Goal: Task Accomplishment & Management: Use online tool/utility

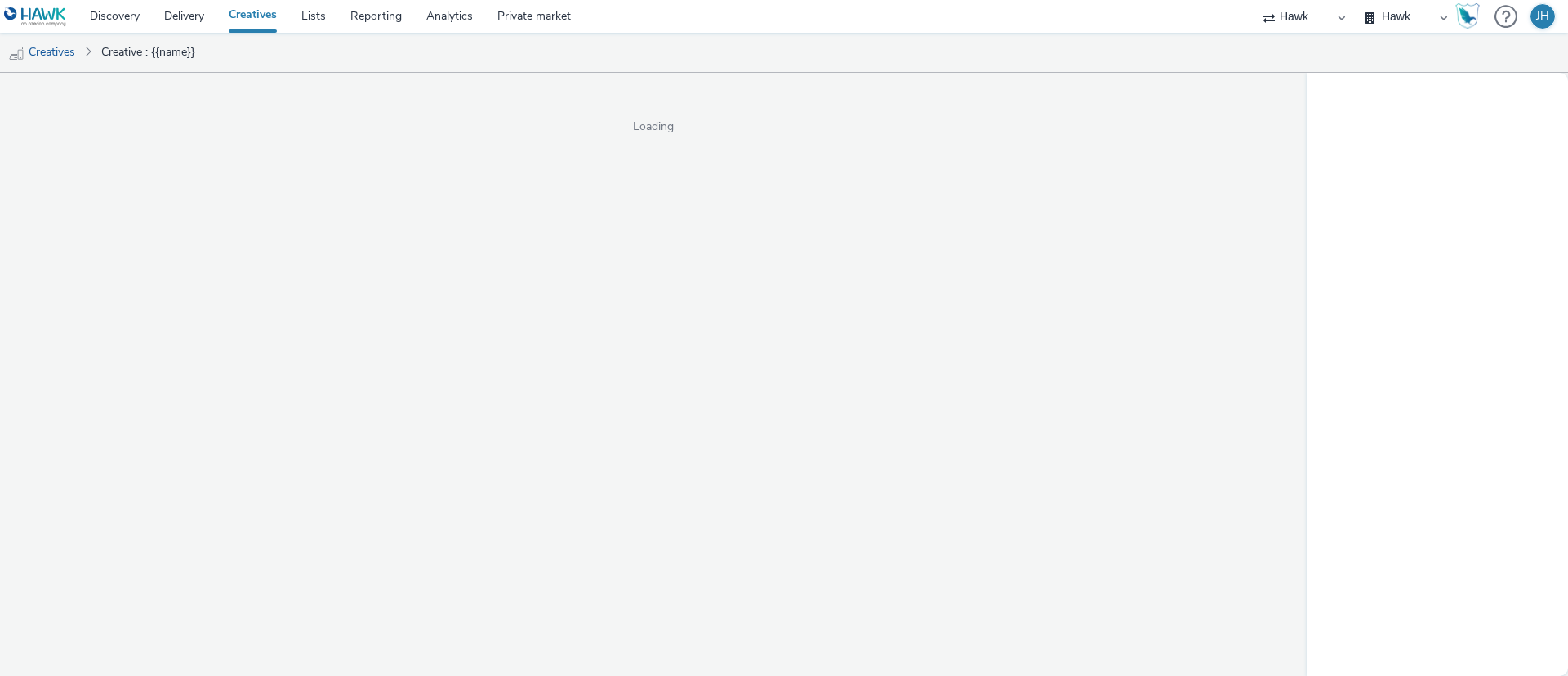
select select "11a7df10-284f-415c-b52a-427acf4c31ae"
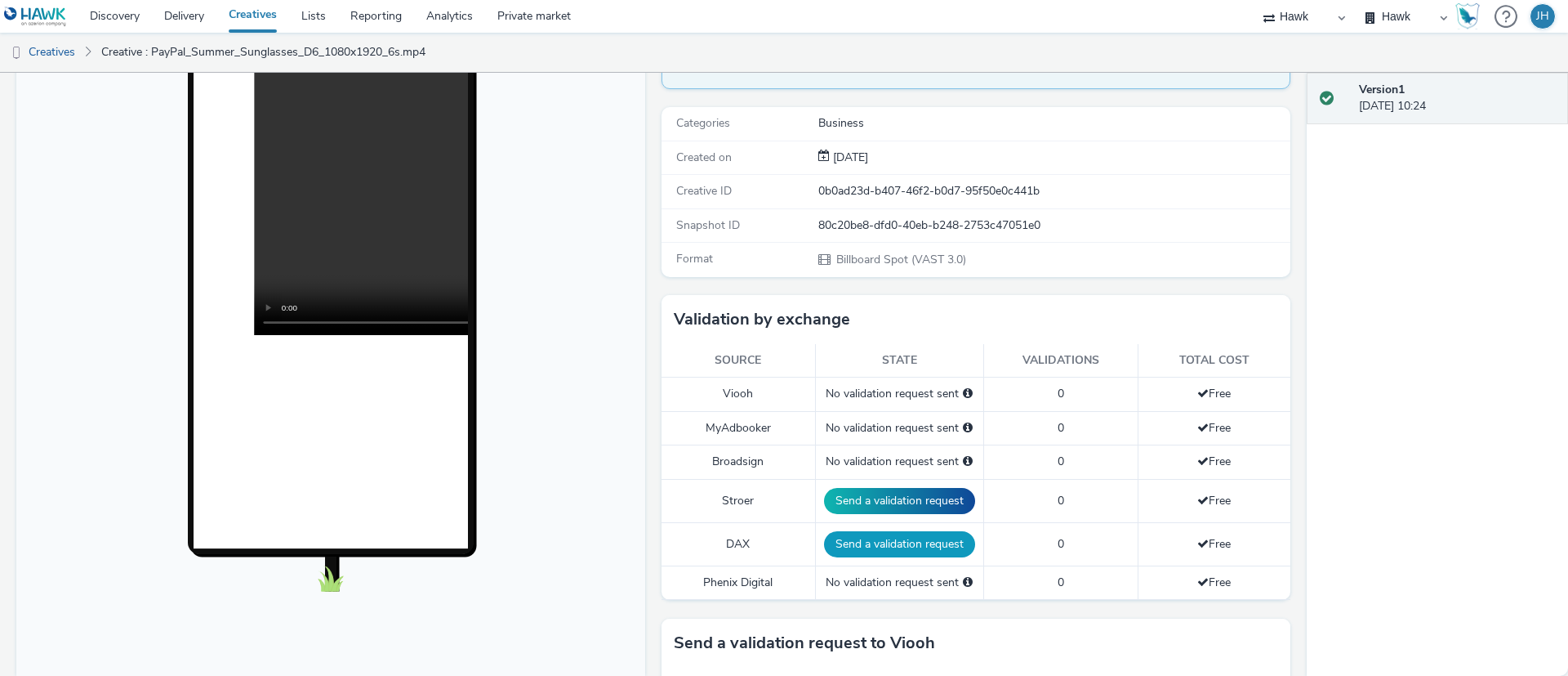
scroll to position [368, 0]
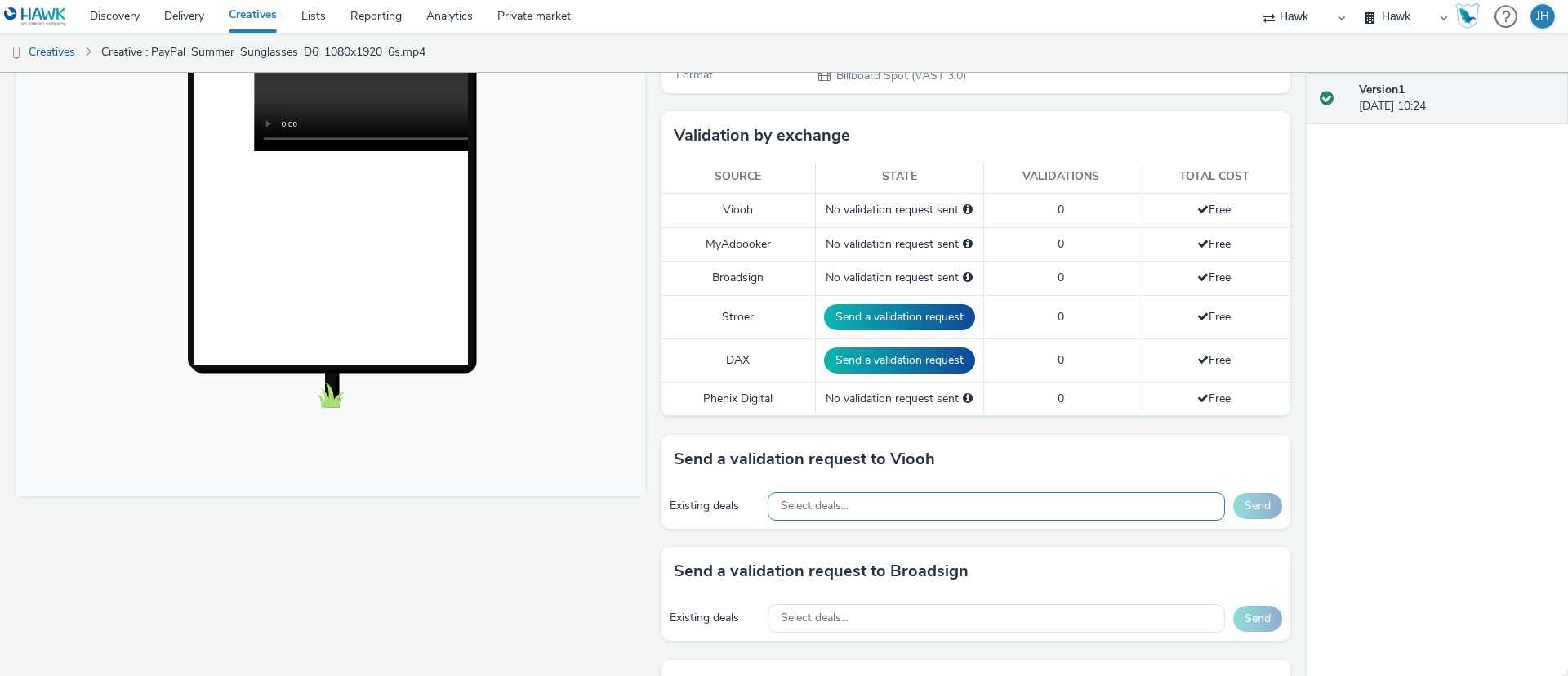
click at [813, 514] on div "Select deals..." at bounding box center [996, 506] width 457 height 29
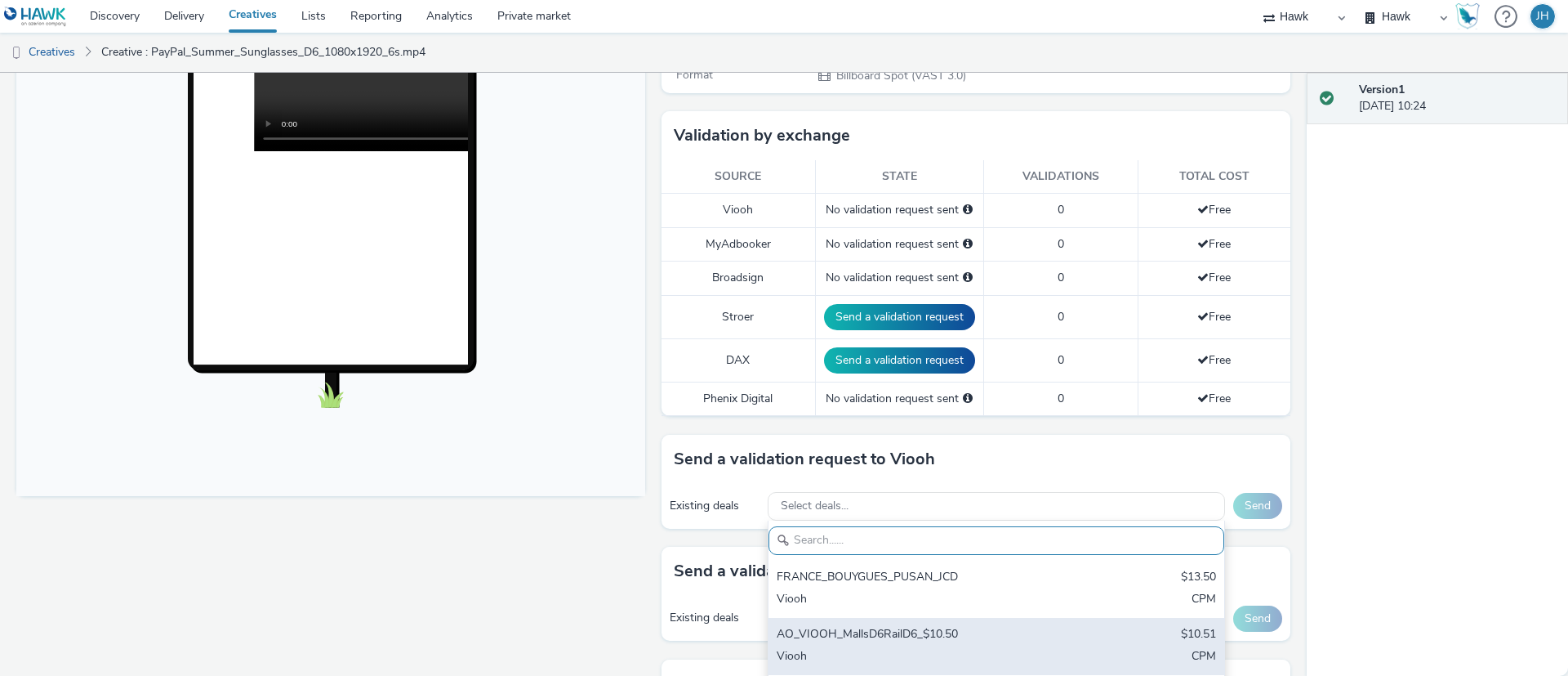
click at [877, 635] on div "AO_VIOOH_MallsD6RailD6_$10.50" at bounding box center [921, 635] width 290 height 19
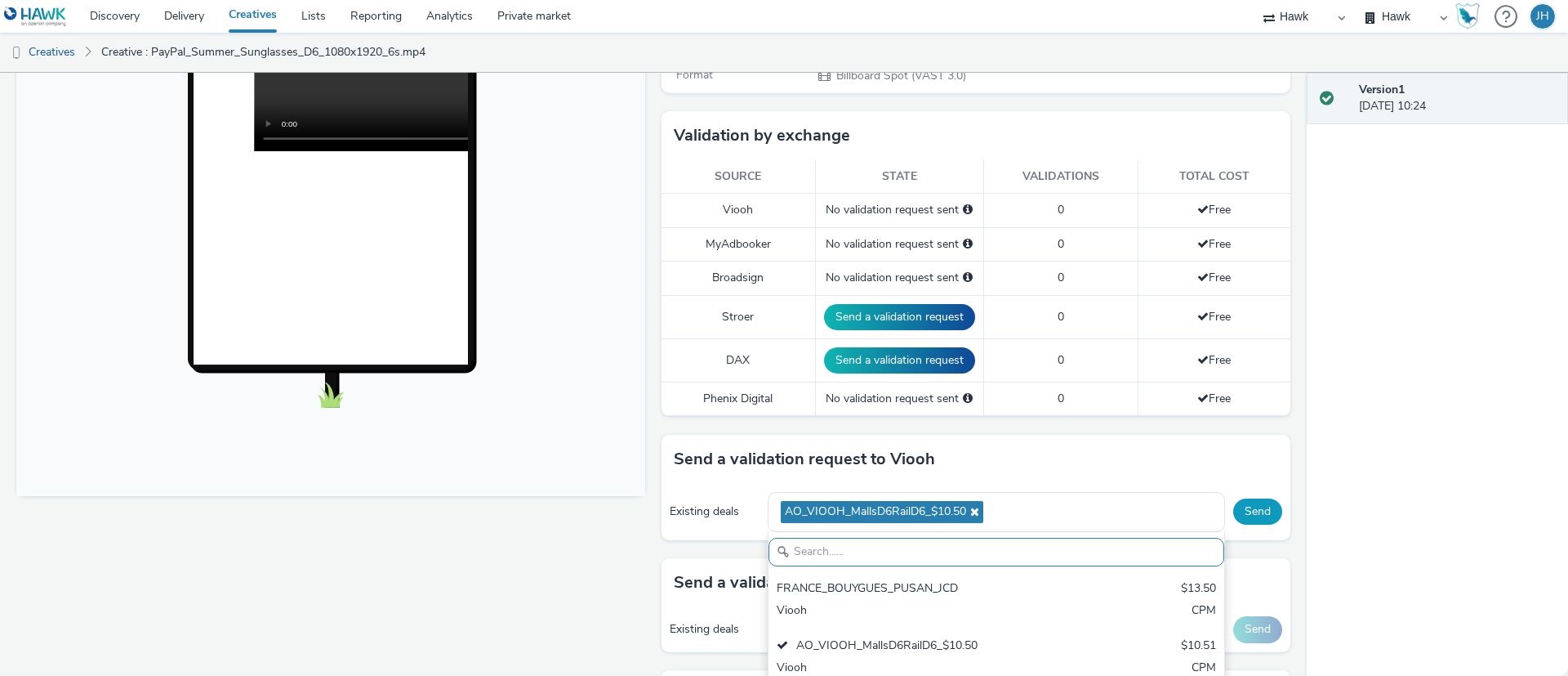
click at [1242, 513] on button "Send" at bounding box center [1257, 512] width 49 height 26
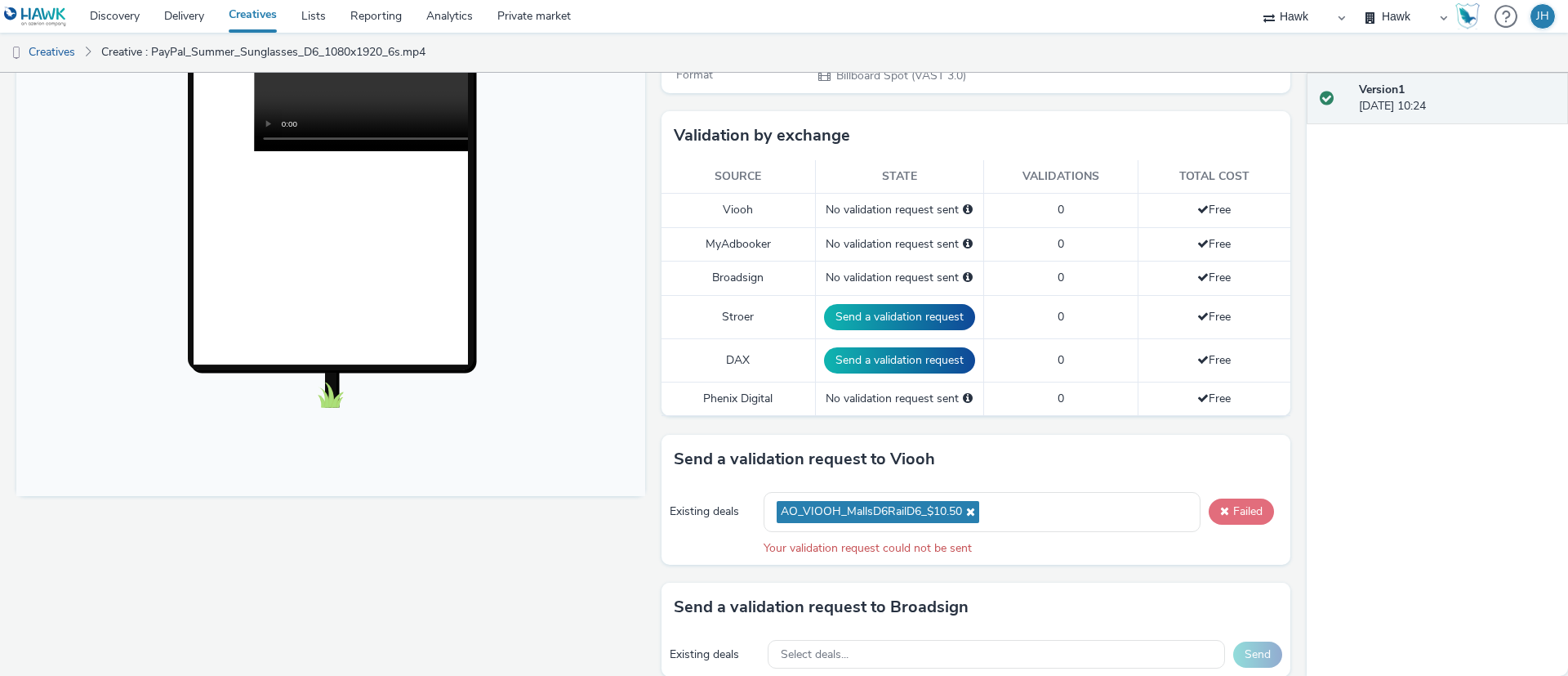
click at [1217, 519] on button "Failed" at bounding box center [1241, 512] width 65 height 26
click at [1212, 503] on button "Failed" at bounding box center [1241, 512] width 65 height 26
click at [1224, 516] on button "Failed" at bounding box center [1241, 512] width 65 height 26
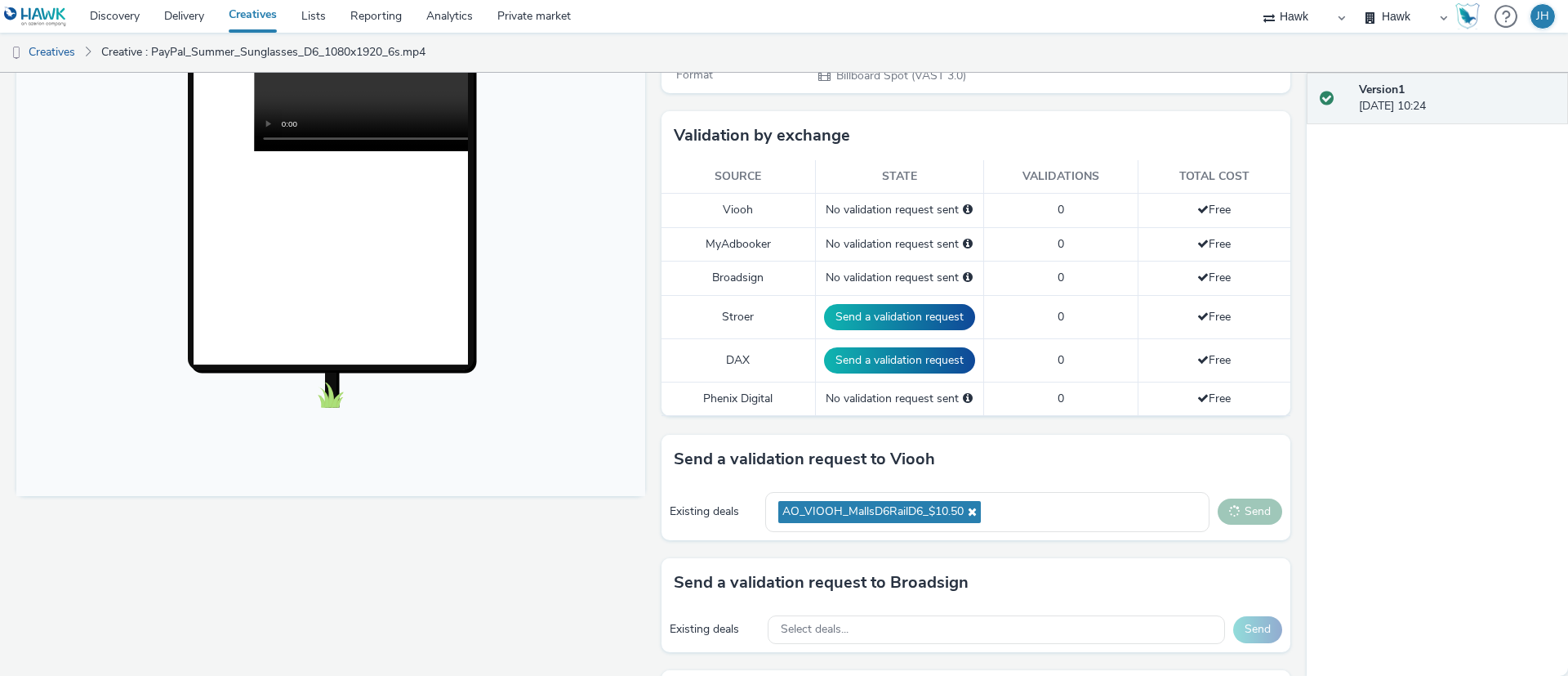
click at [1224, 516] on button "Send" at bounding box center [1250, 512] width 64 height 26
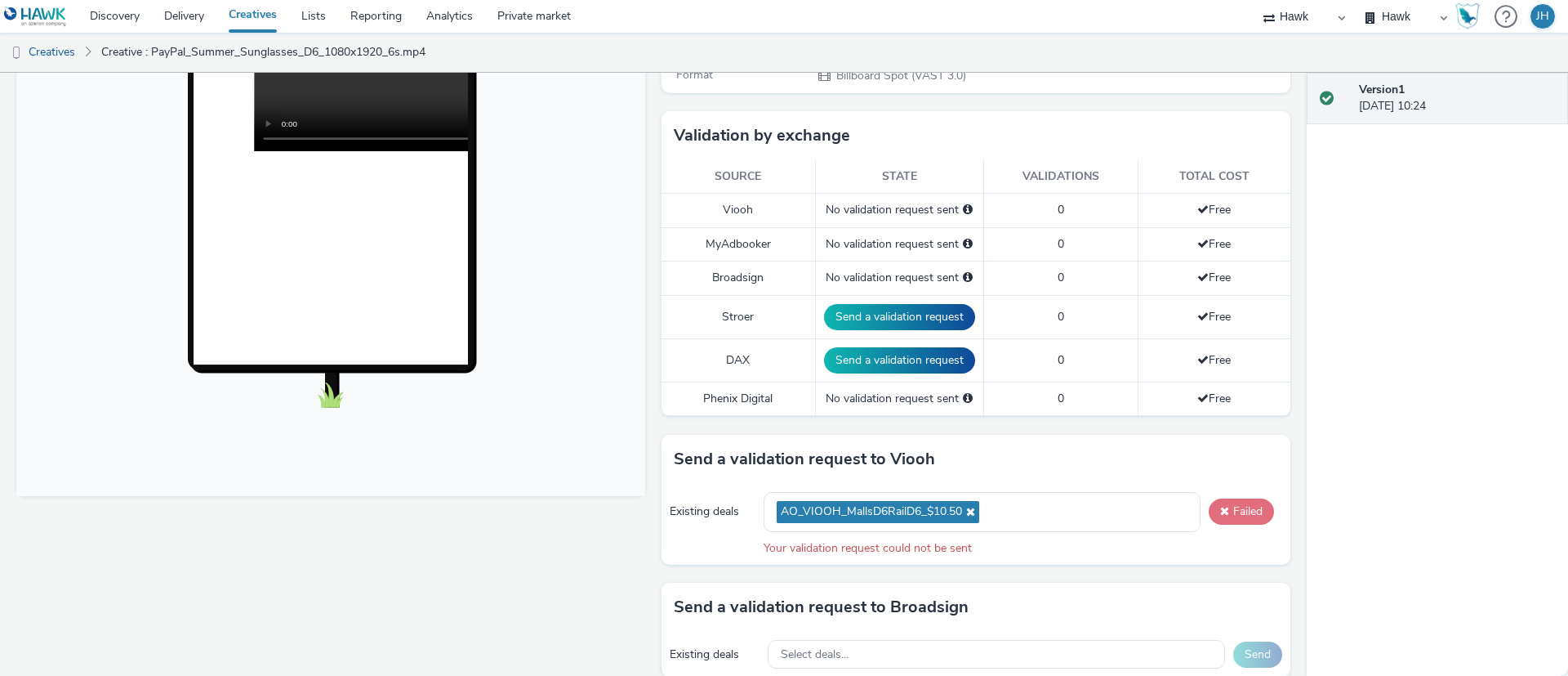
click at [1224, 516] on button "Failed" at bounding box center [1241, 512] width 65 height 26
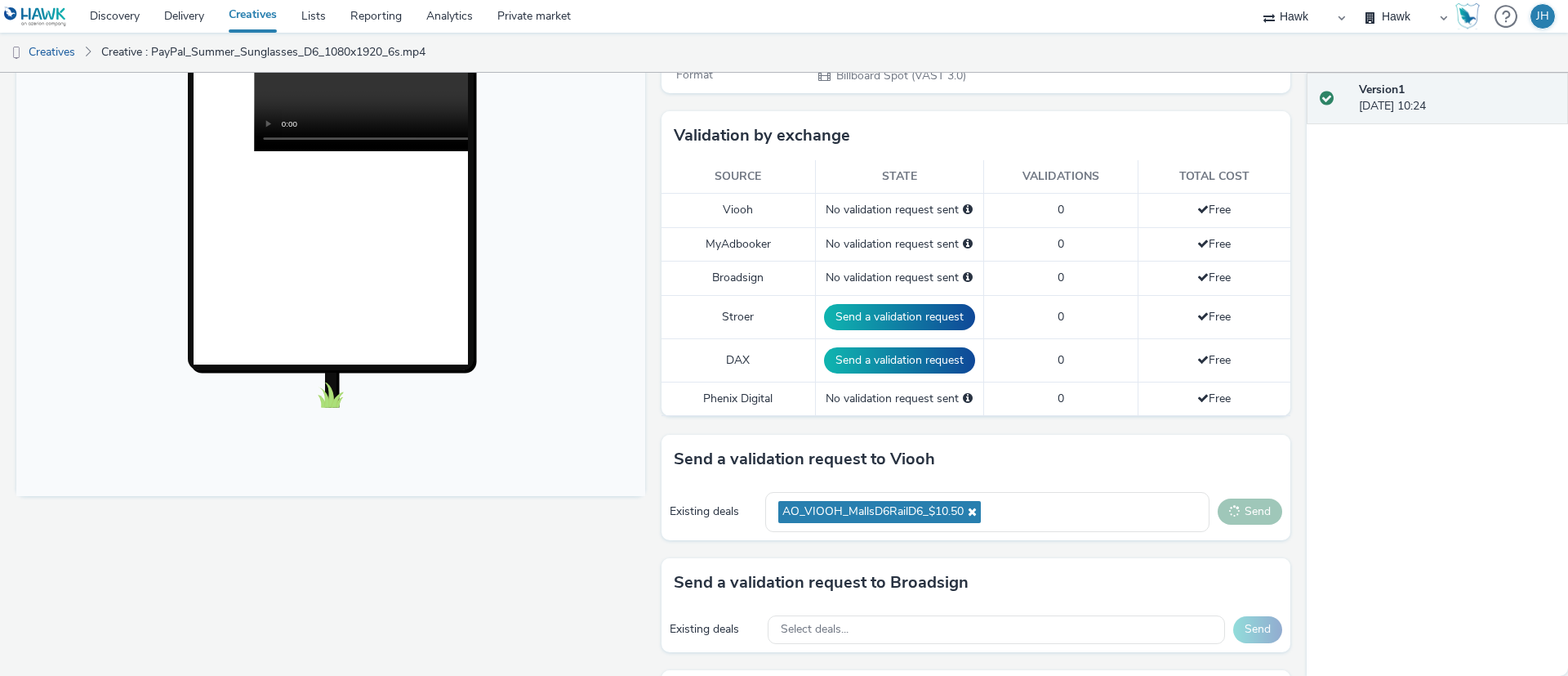
click at [1224, 515] on button "Send" at bounding box center [1250, 512] width 64 height 26
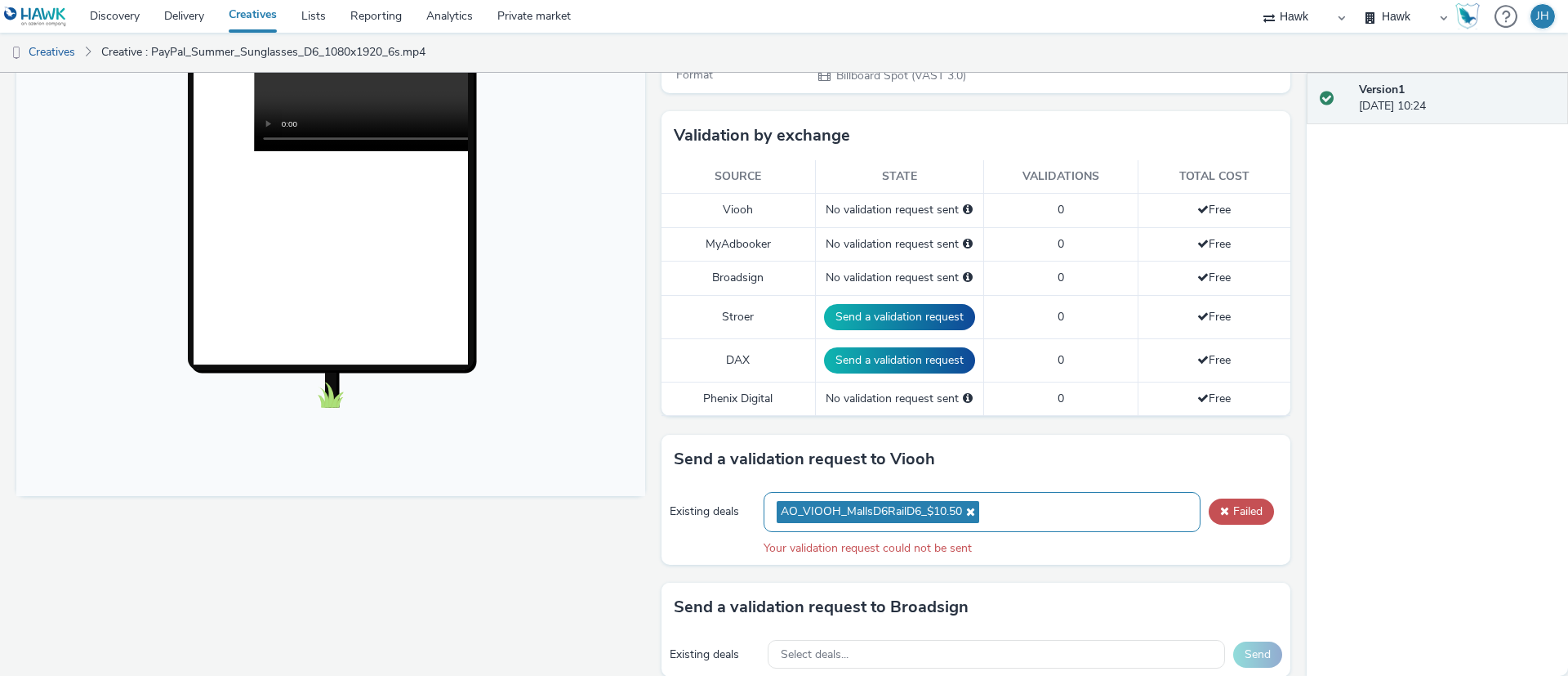
click at [963, 512] on icon at bounding box center [968, 512] width 13 height 12
click at [921, 514] on div "AO_VIOOH_MallsD6RailD6_$10.50" at bounding box center [982, 512] width 437 height 40
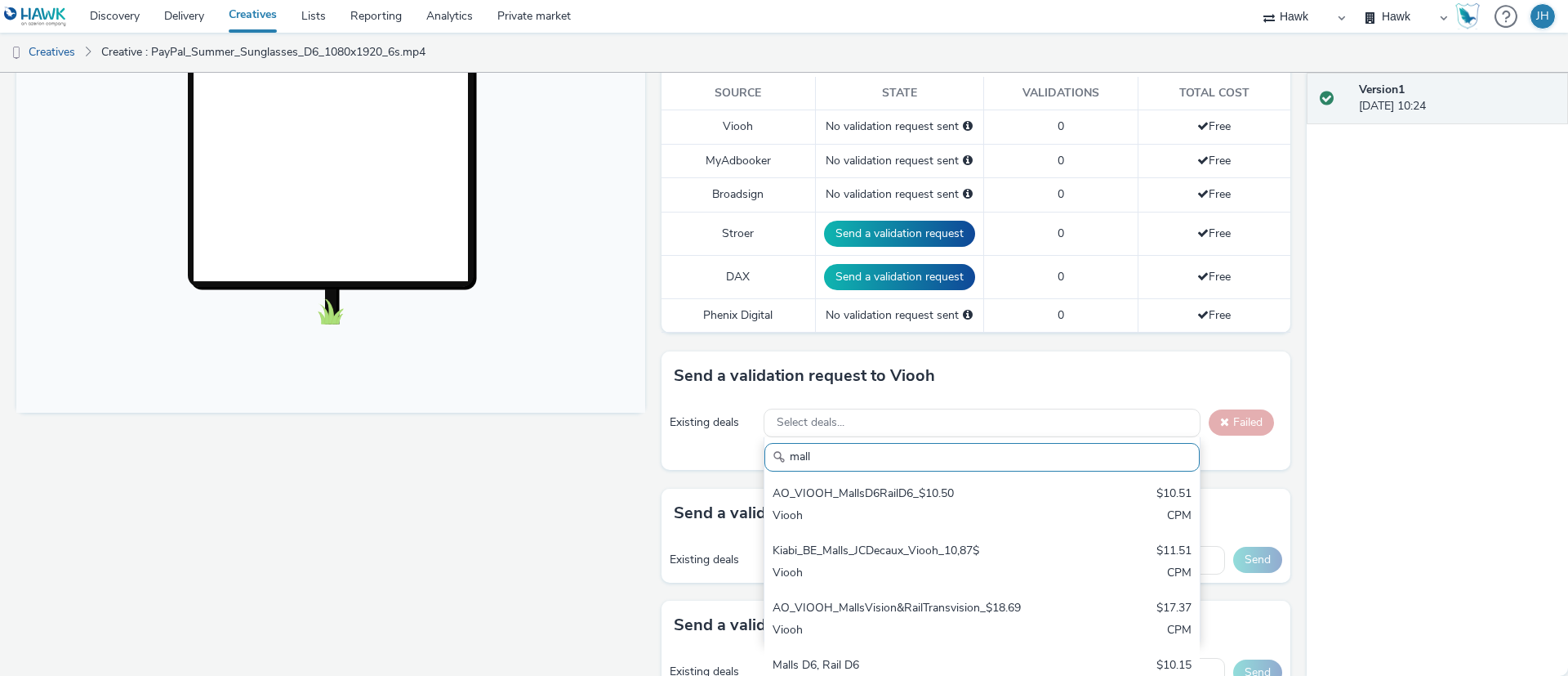
scroll to position [490, 0]
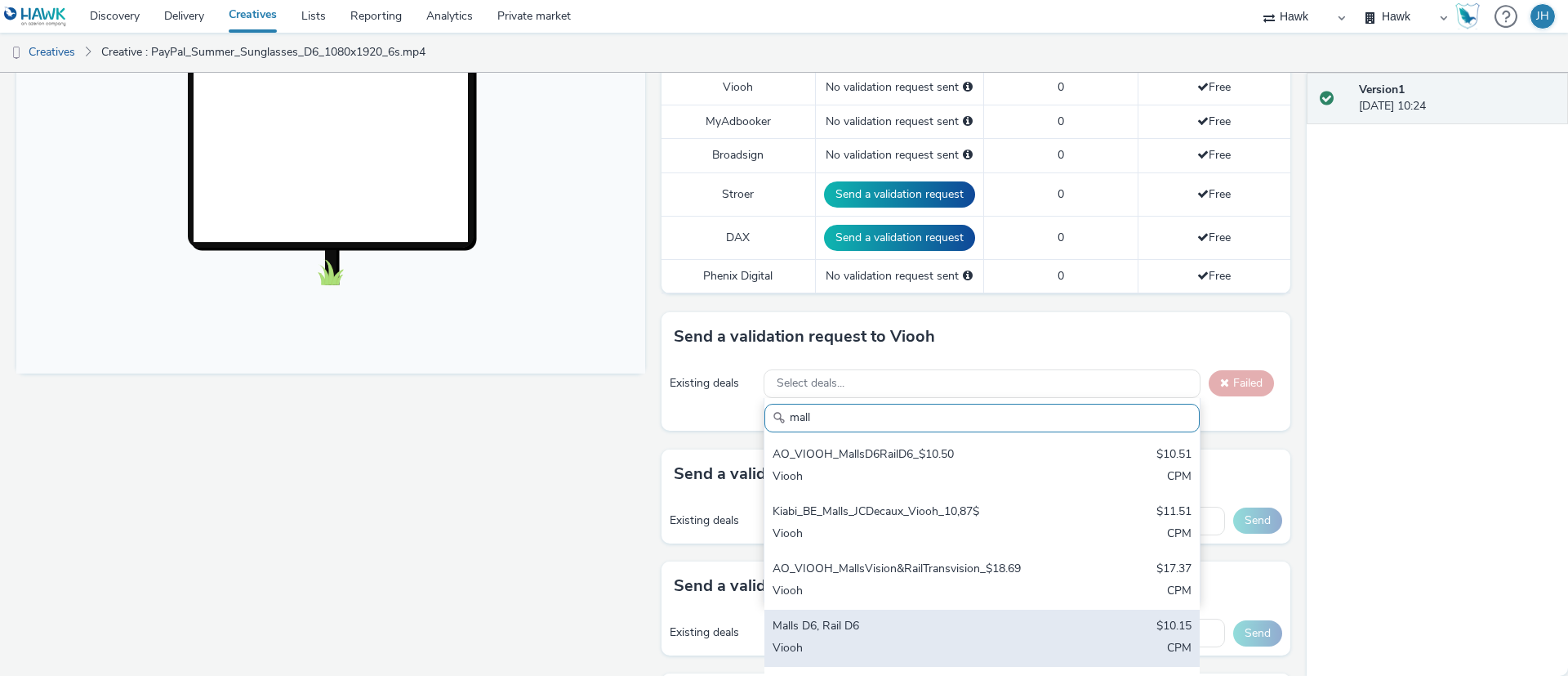
type input "mall"
click at [879, 625] on div "Malls D6, Rail D6" at bounding box center [911, 626] width 277 height 19
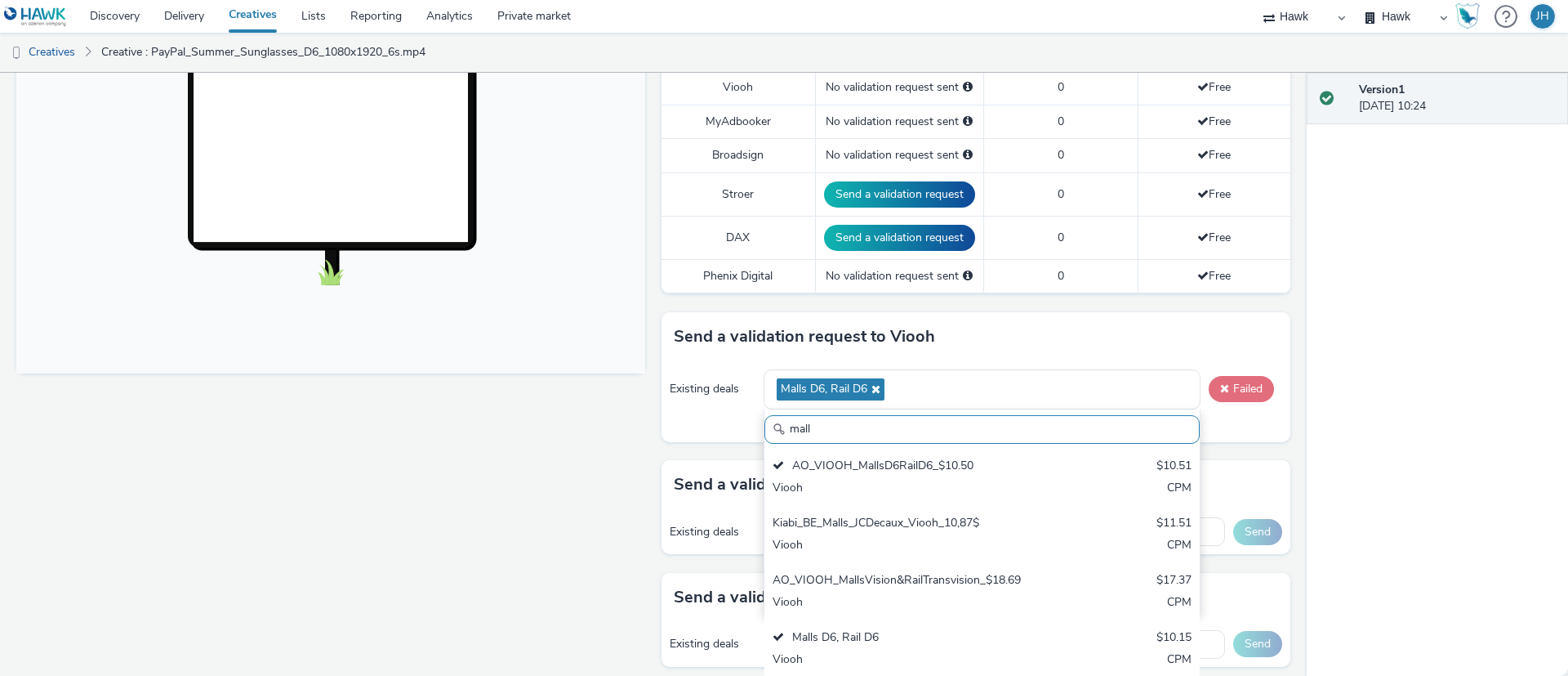
click at [1216, 388] on button "Failed" at bounding box center [1241, 389] width 65 height 26
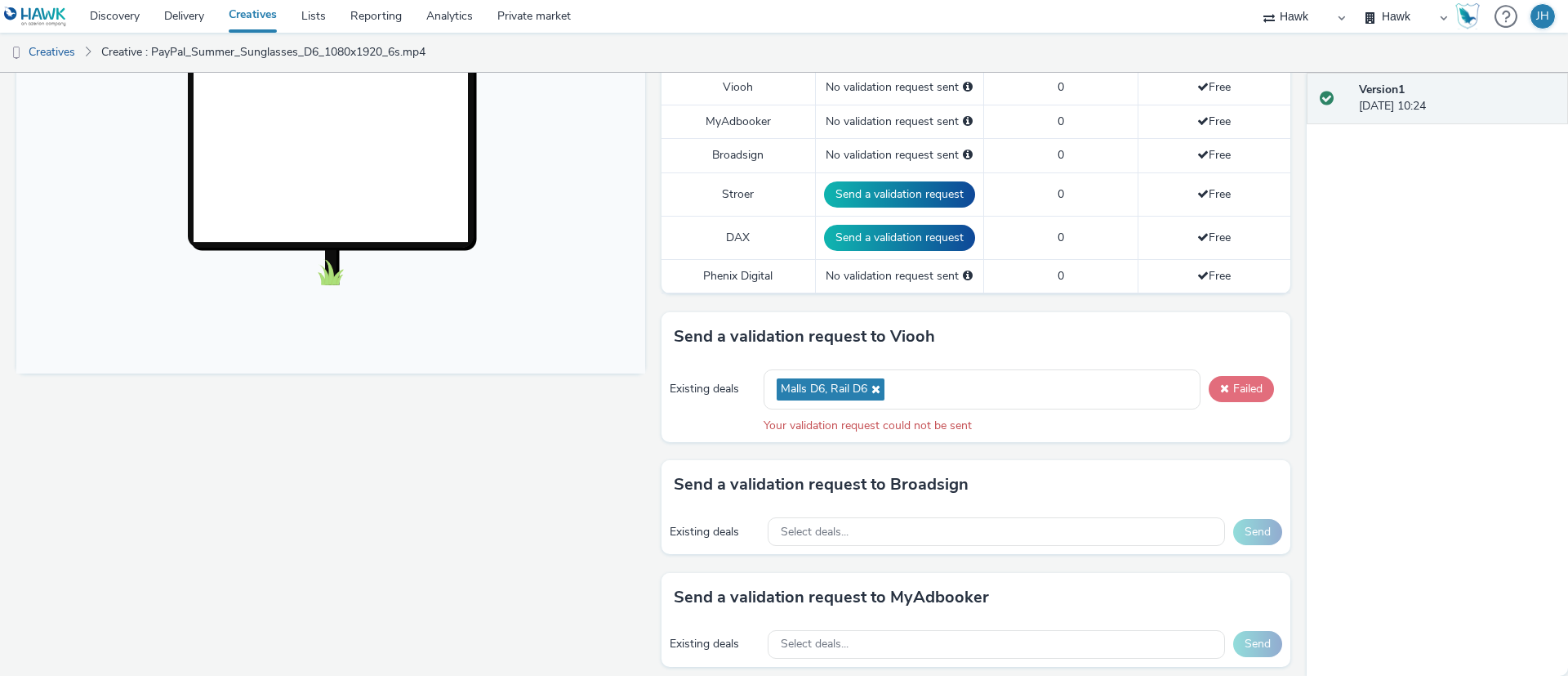
click at [1220, 389] on button "Failed" at bounding box center [1241, 389] width 65 height 26
